Goal: Information Seeking & Learning: Find specific page/section

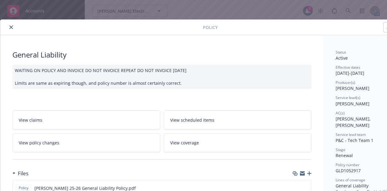
scroll to position [153, 0]
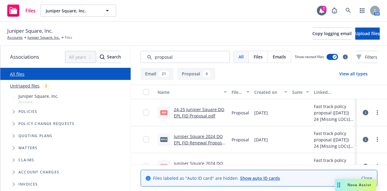
click at [156, 24] on div "Juniper Square, Inc. Accounts Juniper Square, Inc. Files Copy logging email Upl…" at bounding box center [193, 34] width 387 height 24
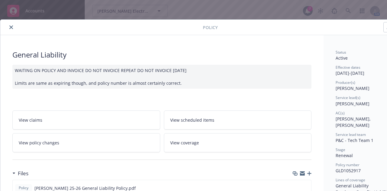
click at [10, 27] on icon "close" at bounding box center [11, 27] width 4 height 4
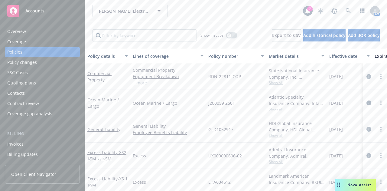
click at [225, 127] on span "GLD1052917" at bounding box center [220, 129] width 25 height 6
copy span "GLD1052917"
click at [200, 116] on div "General Liability Employee Benefits Liability" at bounding box center [168, 129] width 76 height 26
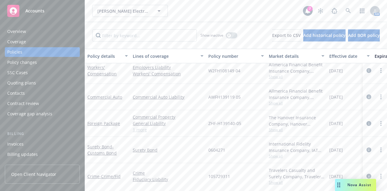
scroll to position [184, 0]
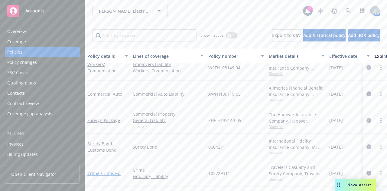
click at [104, 170] on span "- Crime/Fid" at bounding box center [109, 173] width 21 height 6
